Goal: Task Accomplishment & Management: Manage account settings

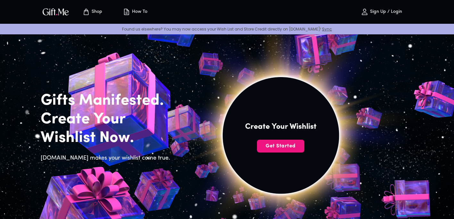
click at [373, 14] on p "Sign Up / Login" at bounding box center [385, 11] width 34 height 5
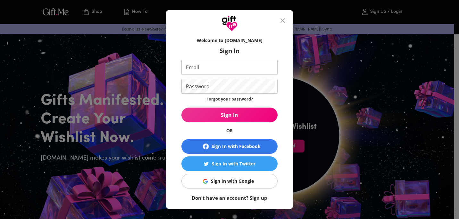
click at [219, 185] on button "Sign In with Google" at bounding box center [229, 180] width 96 height 15
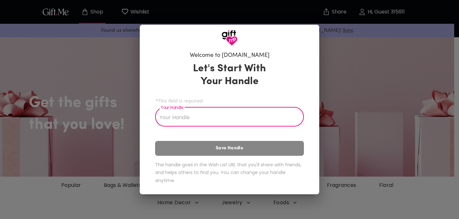
click at [255, 117] on input "Your Handle" at bounding box center [226, 117] width 142 height 18
click at [220, 116] on input "Your Handle" at bounding box center [226, 117] width 142 height 18
click at [242, 121] on input "Your Handle" at bounding box center [226, 117] width 142 height 18
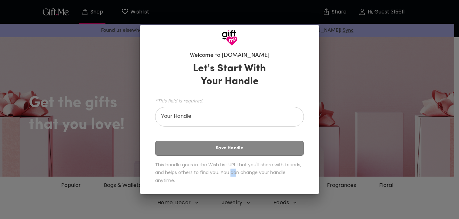
drag, startPoint x: 230, startPoint y: 172, endPoint x: 235, endPoint y: 173, distance: 4.3
click at [235, 173] on h6 "This handle goes in the Wish List URL that you'll share with friends, and helps…" at bounding box center [229, 173] width 149 height 24
click at [230, 117] on input "Your Handle" at bounding box center [226, 117] width 142 height 18
click at [226, 150] on div "Let's Start With Your Handle *This field is required. Your Handle Your Handle S…" at bounding box center [229, 124] width 149 height 130
click at [222, 117] on input "Your Handle" at bounding box center [226, 117] width 142 height 18
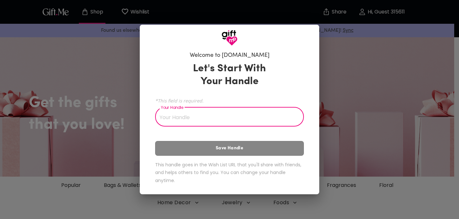
type input "e"
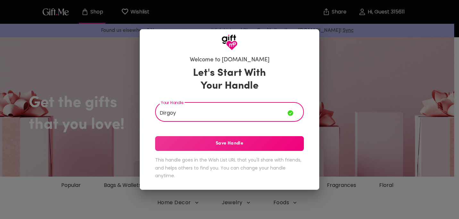
click at [158, 111] on input "Dirgoy" at bounding box center [221, 112] width 132 height 18
type input "Dari Dirgoy"
click at [177, 139] on button "Save Handle" at bounding box center [229, 143] width 149 height 15
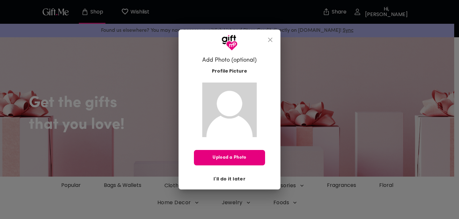
click at [222, 179] on span "I'll do it later" at bounding box center [229, 178] width 32 height 7
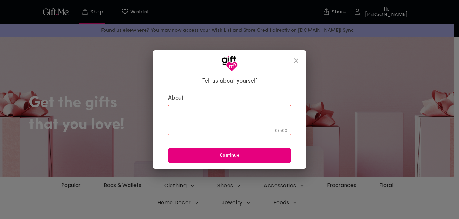
click at [298, 59] on icon "close" at bounding box center [296, 61] width 8 height 8
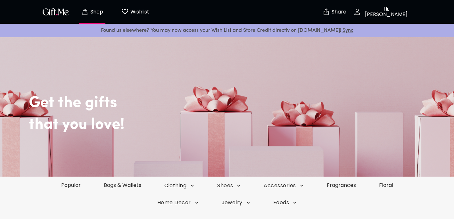
click at [376, 18] on button "Hi, Dari Dirgoy" at bounding box center [382, 12] width 64 height 21
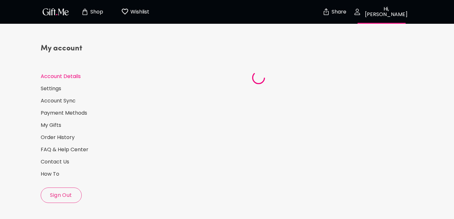
select select "US"
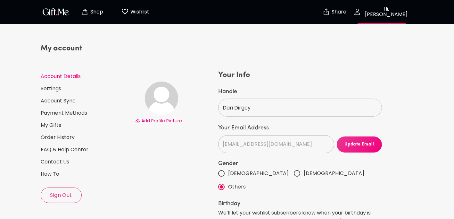
click at [360, 17] on button "Hi, Dari Dirgoy" at bounding box center [382, 12] width 64 height 21
